Goal: Complete application form: Complete application form

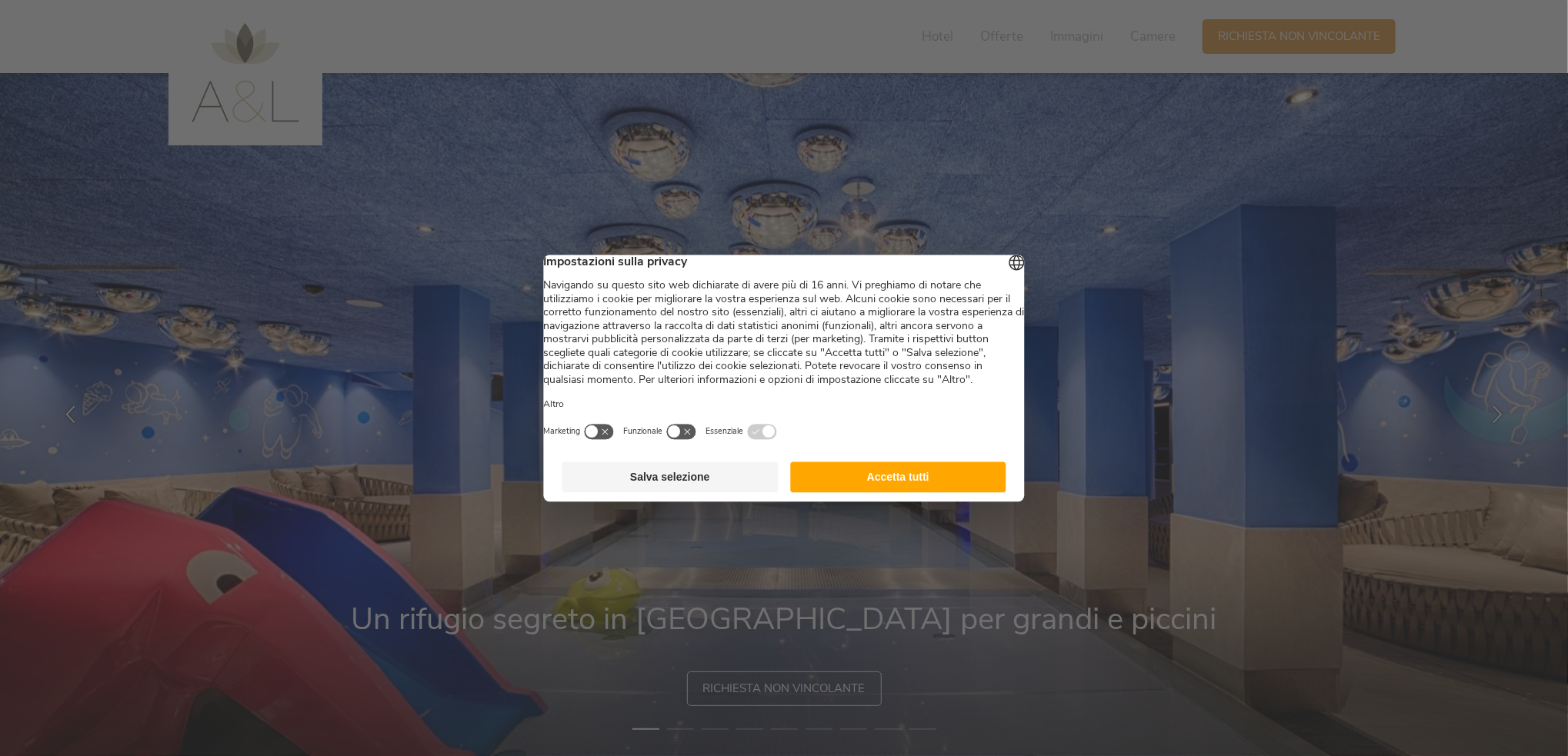
click at [905, 493] on button "Accetta tutti" at bounding box center [899, 477] width 217 height 31
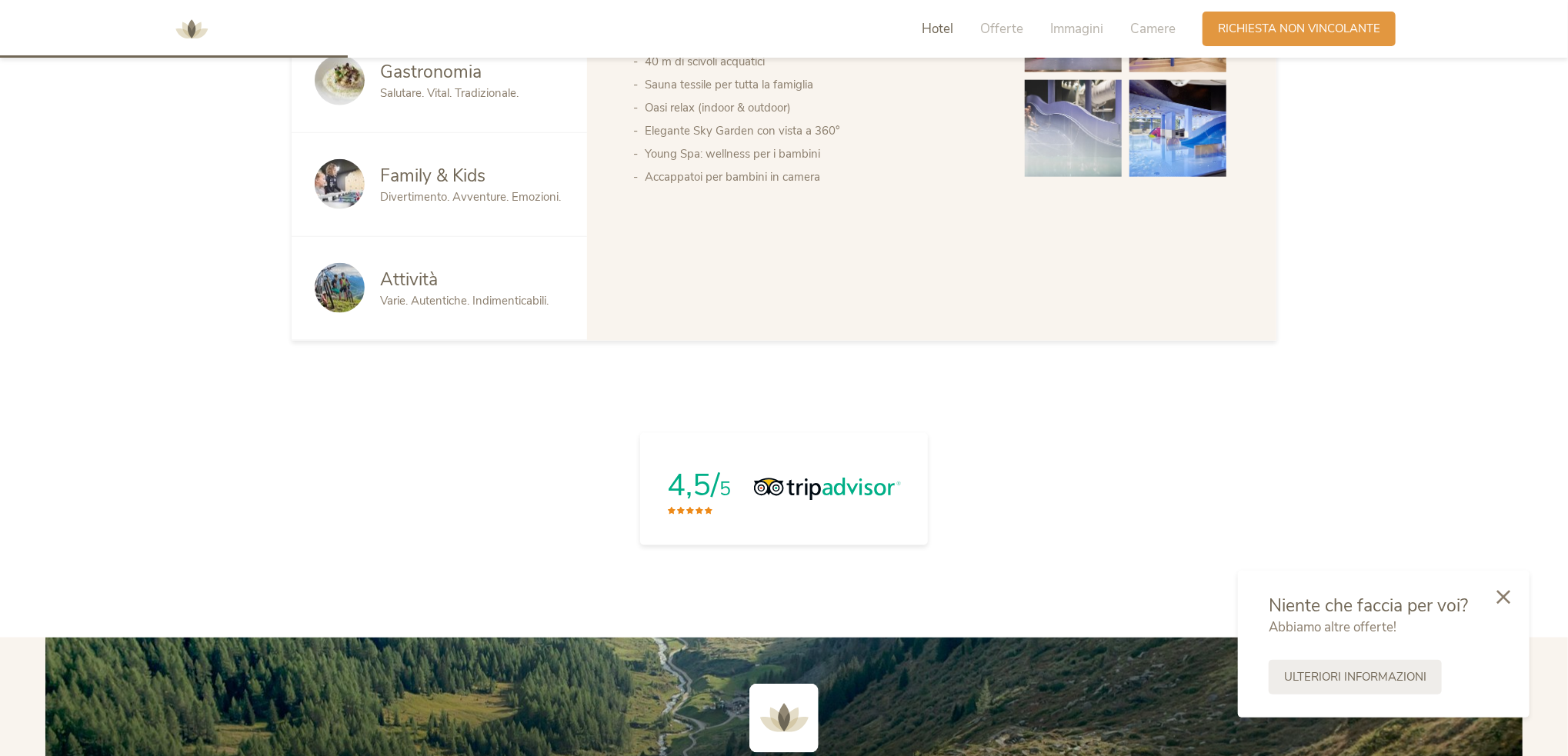
scroll to position [1385, 0]
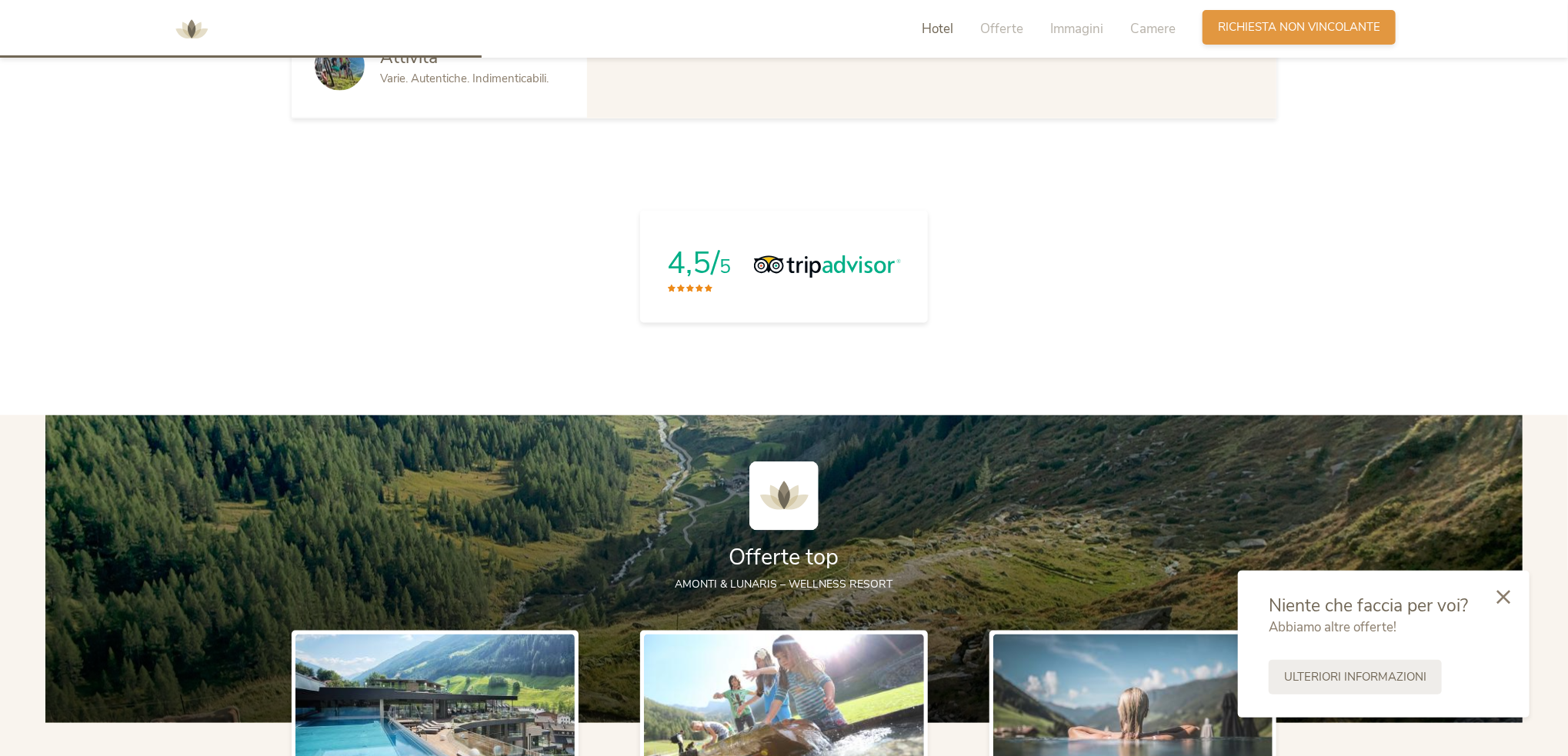
click at [1278, 32] on span "Richiesta non vincolante" at bounding box center [1299, 27] width 162 height 16
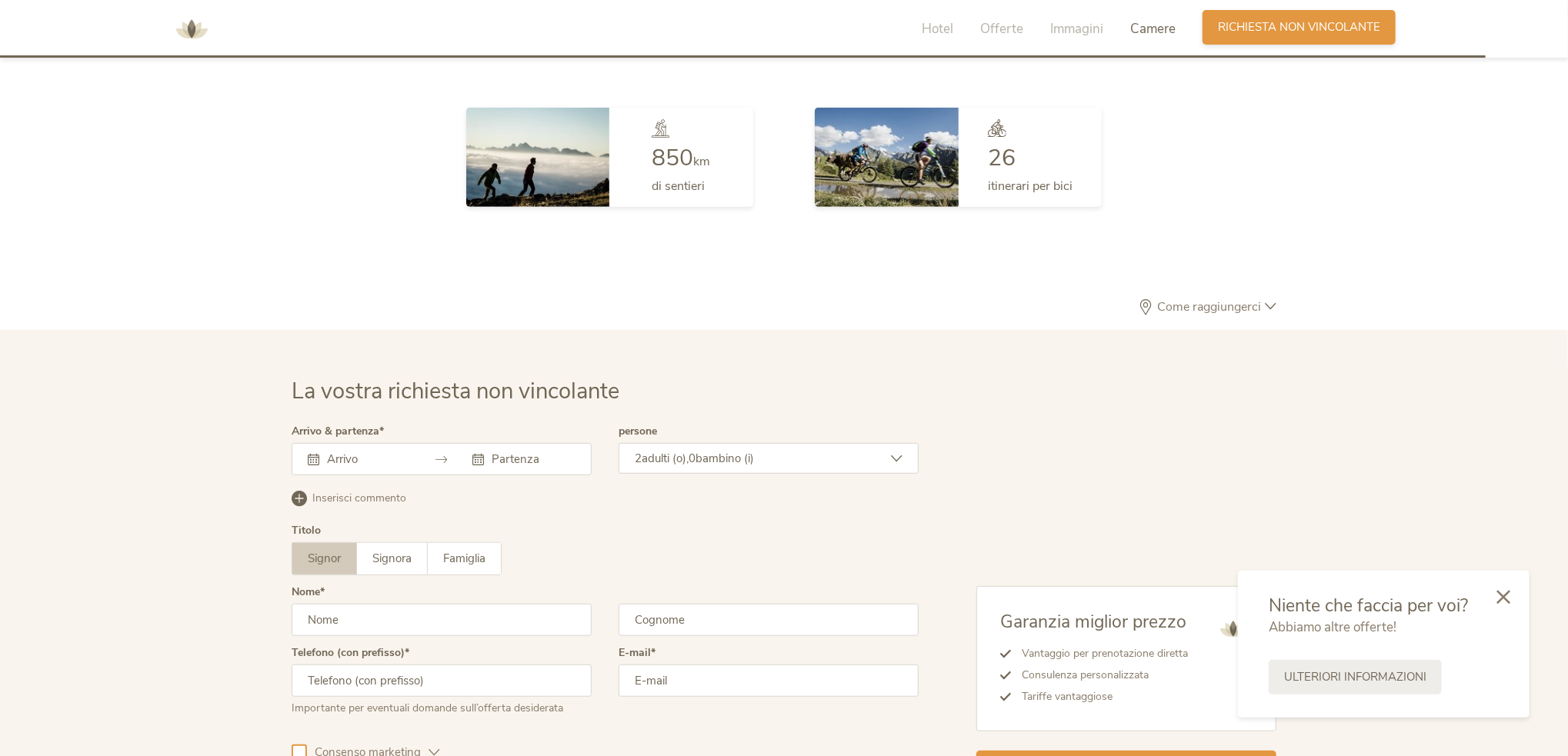
scroll to position [4504, 0]
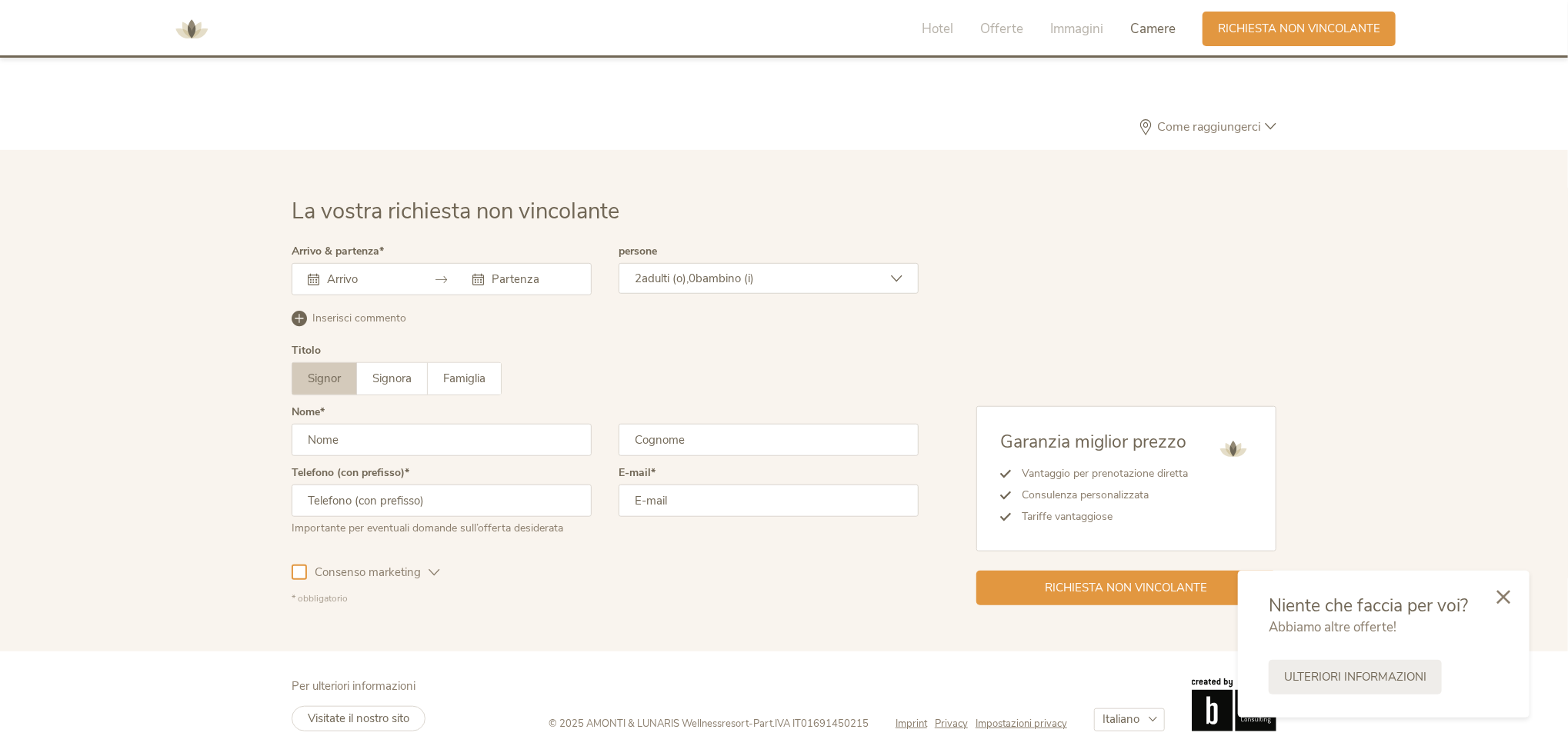
click at [399, 267] on div at bounding box center [441, 279] width 301 height 33
click at [436, 273] on icon at bounding box center [441, 279] width 11 height 11
click at [724, 286] on div "2 adulti (o), 0 bambino (i)" at bounding box center [769, 278] width 301 height 31
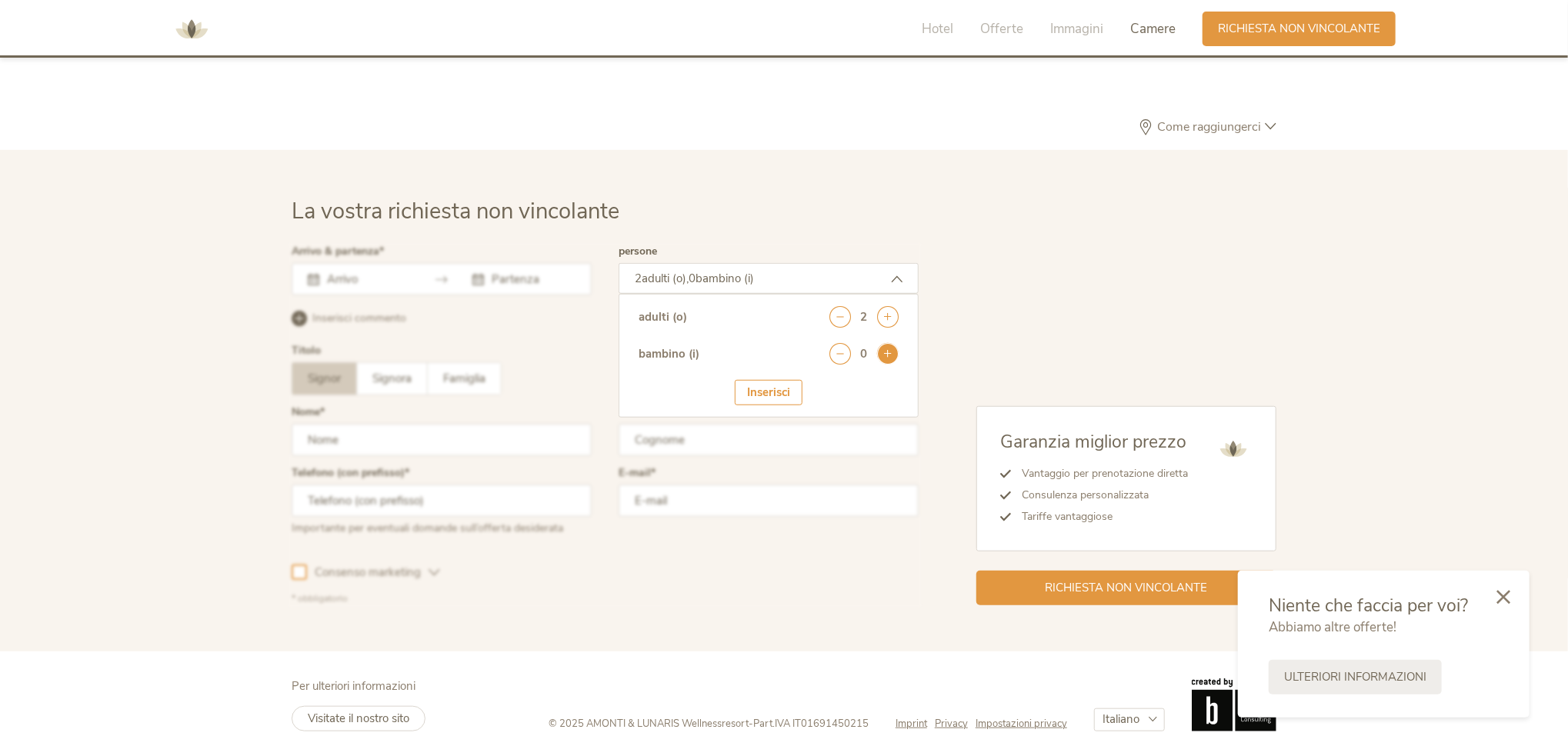
click at [894, 354] on icon at bounding box center [888, 354] width 21 height 21
click at [890, 353] on icon at bounding box center [888, 354] width 21 height 21
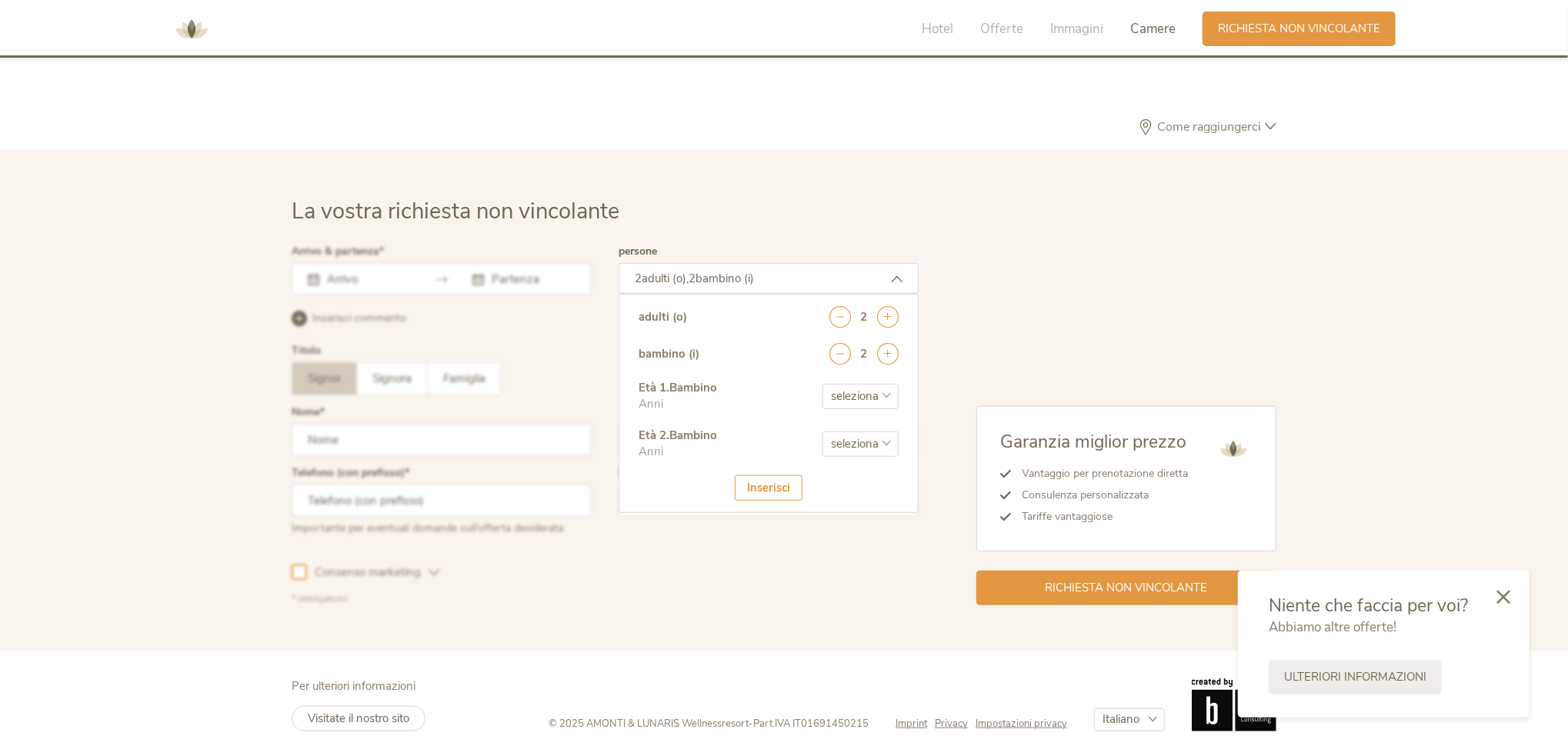
click at [863, 397] on select "seleziona 0 1 2 3 4 5 6 7 8 9 10 11 12 13 14 15 16 17" at bounding box center [861, 396] width 77 height 25
select select "5"
click at [822, 384] on select "seleziona 0 1 2 3 4 5 6 7 8 9 10 11 12 13 14 15 16 17" at bounding box center [861, 396] width 77 height 25
click at [878, 450] on select "seleziona 0 1 2 3 4 5 6 7 8 9 10 11 12 13 14 15 16 17" at bounding box center [861, 444] width 77 height 25
select select "0"
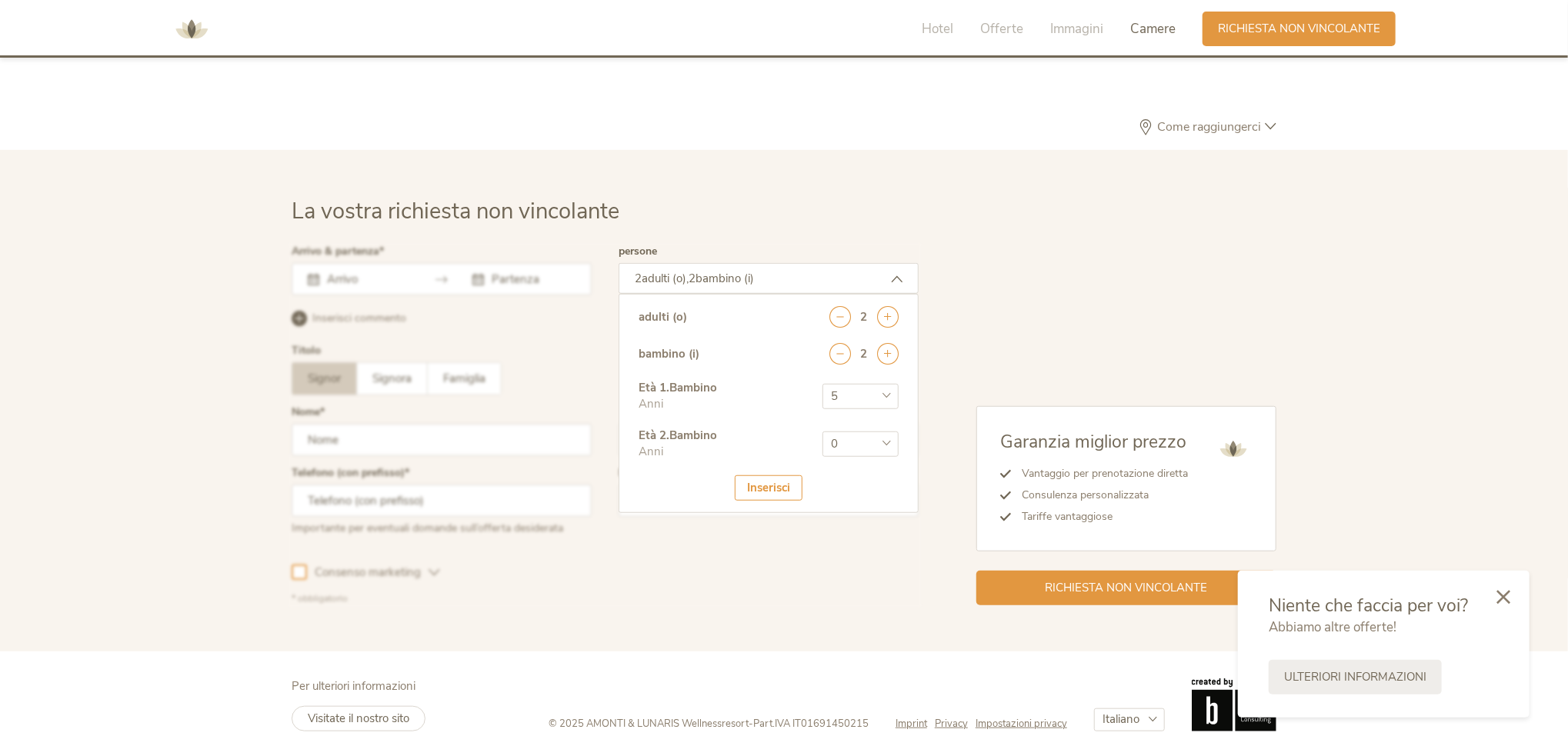
click at [822, 432] on select "seleziona 0 1 2 3 4 5 6 7 8 9 10 11 12 13 14 15 16 17" at bounding box center [861, 444] width 77 height 25
click at [776, 483] on div "Inserisci" at bounding box center [768, 487] width 68 height 25
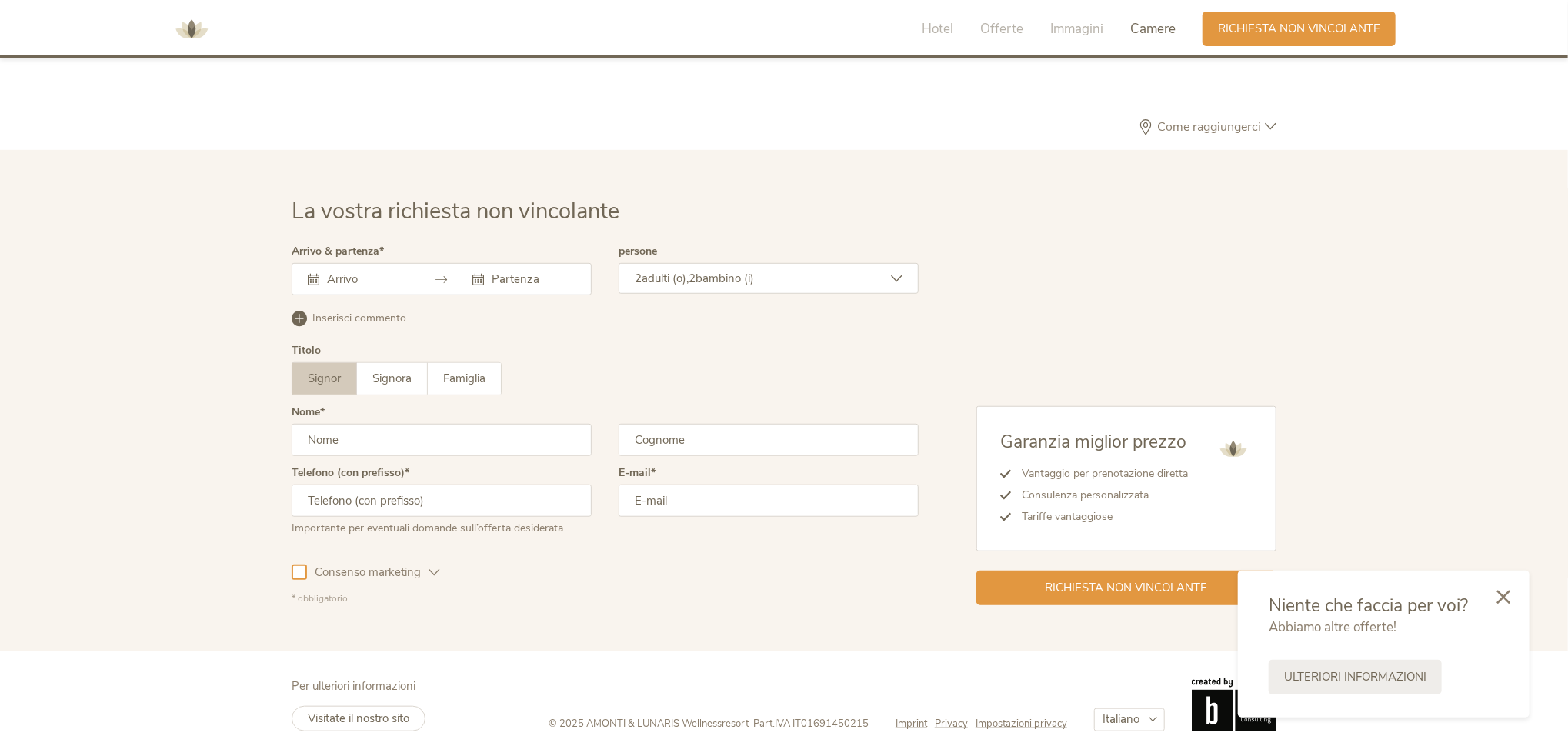
click at [372, 276] on input "text" at bounding box center [367, 279] width 88 height 15
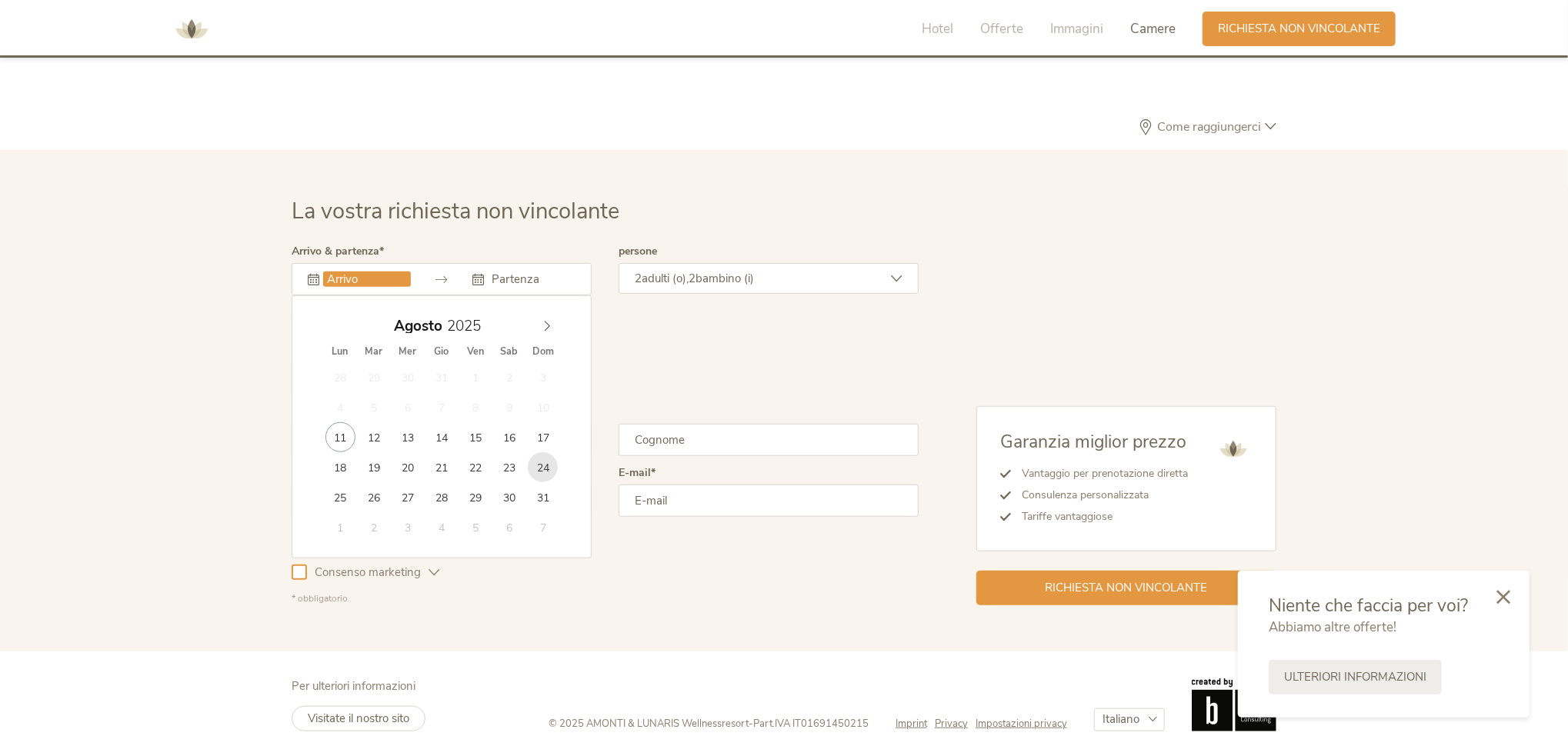
type input "24.08.2025"
click at [519, 283] on input "29.08.2025" at bounding box center [532, 279] width 88 height 15
type input "30.08.2025"
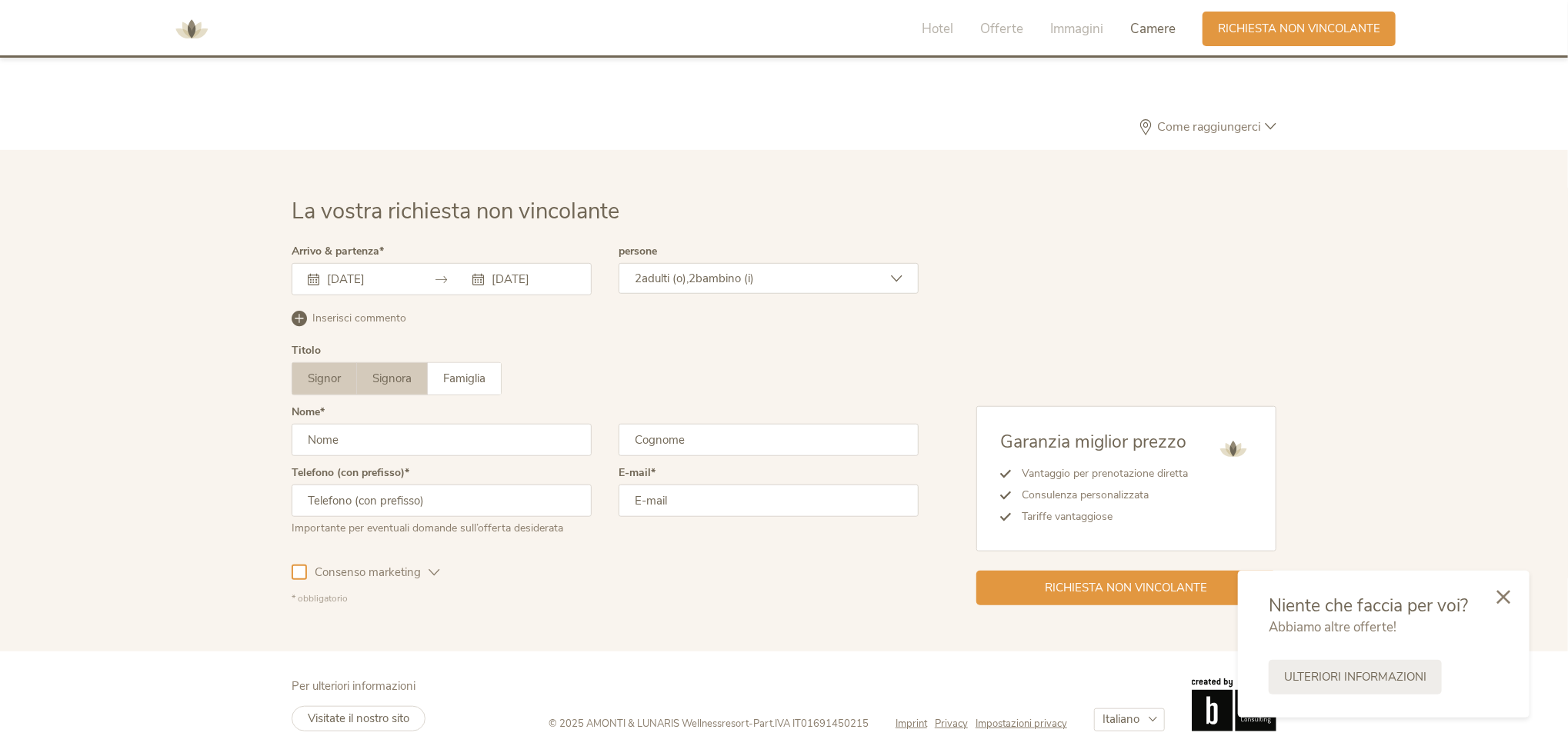
click at [405, 376] on span "Signora" at bounding box center [392, 378] width 39 height 15
click at [397, 440] on input "text" at bounding box center [441, 440] width 301 height 33
type input "Federica"
type input "Giuliani"
type input "3493382653"
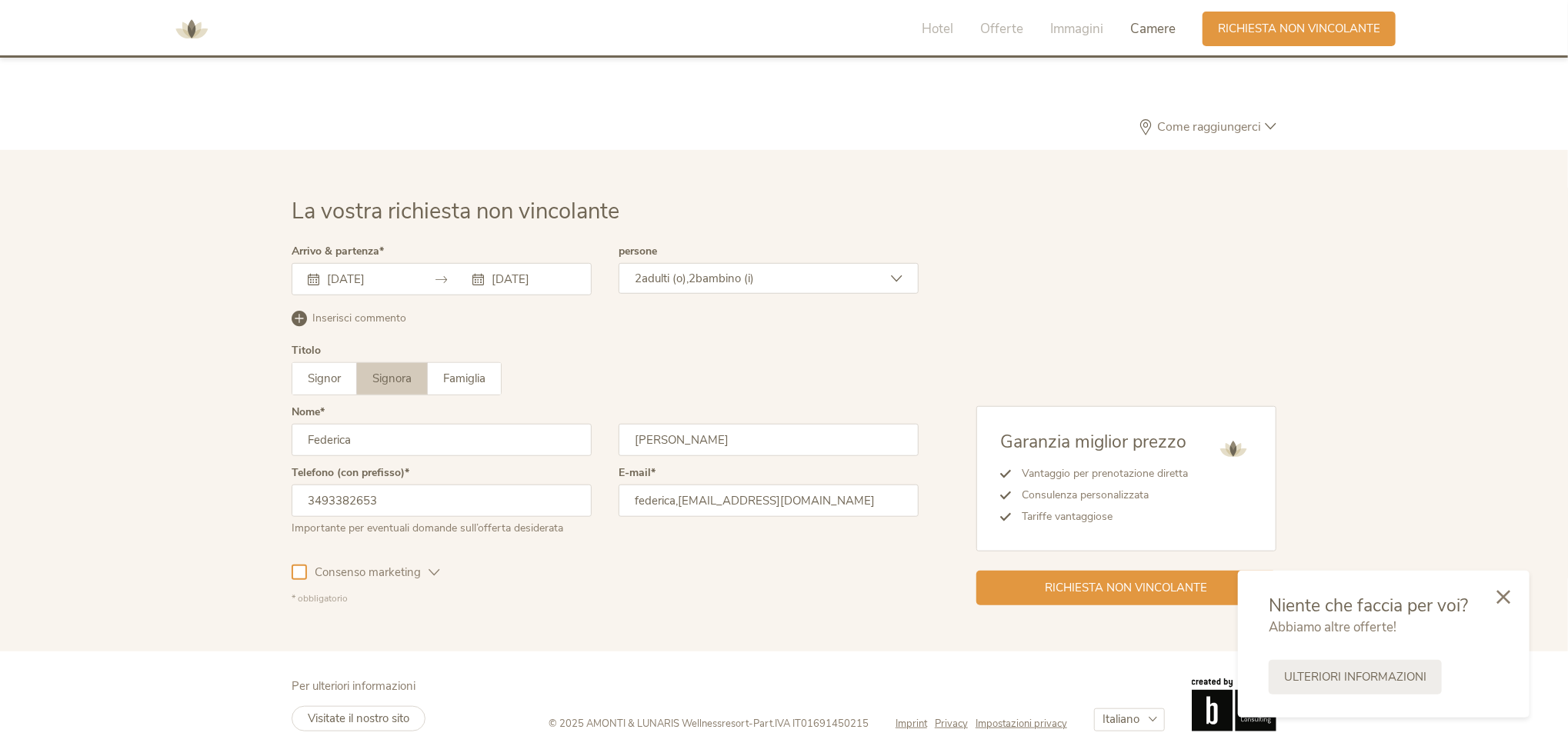
click at [677, 500] on input "federica,giuliani91@gmail.com" at bounding box center [769, 500] width 301 height 33
drag, startPoint x: 808, startPoint y: 497, endPoint x: 348, endPoint y: 482, distance: 460.2
click at [348, 482] on div "Telefono (con prefisso) 3493382653 Importante per eventuali domande sull’offert…" at bounding box center [605, 508] width 627 height 80
type input "federica.giuliani91@gmail.com"
drag, startPoint x: 675, startPoint y: 585, endPoint x: 480, endPoint y: 584, distance: 195.0
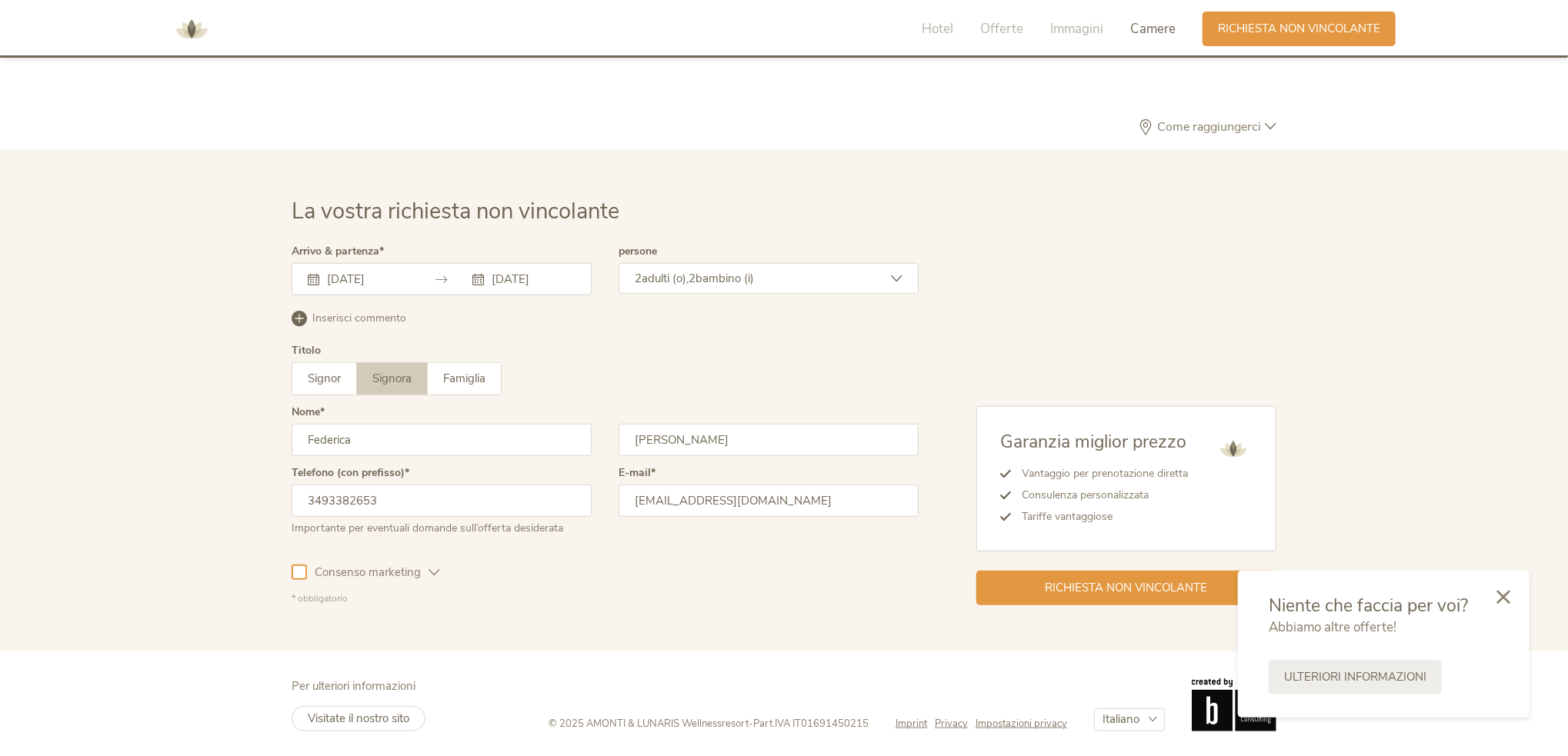
click at [680, 584] on div "Consenso marketing Consenso profilazione" at bounding box center [605, 570] width 627 height 45
click at [335, 568] on span "Consenso marketing" at bounding box center [368, 572] width 121 height 16
click at [1047, 581] on span "Richiesta non vincolante" at bounding box center [1127, 586] width 162 height 16
